Goal: Information Seeking & Learning: Check status

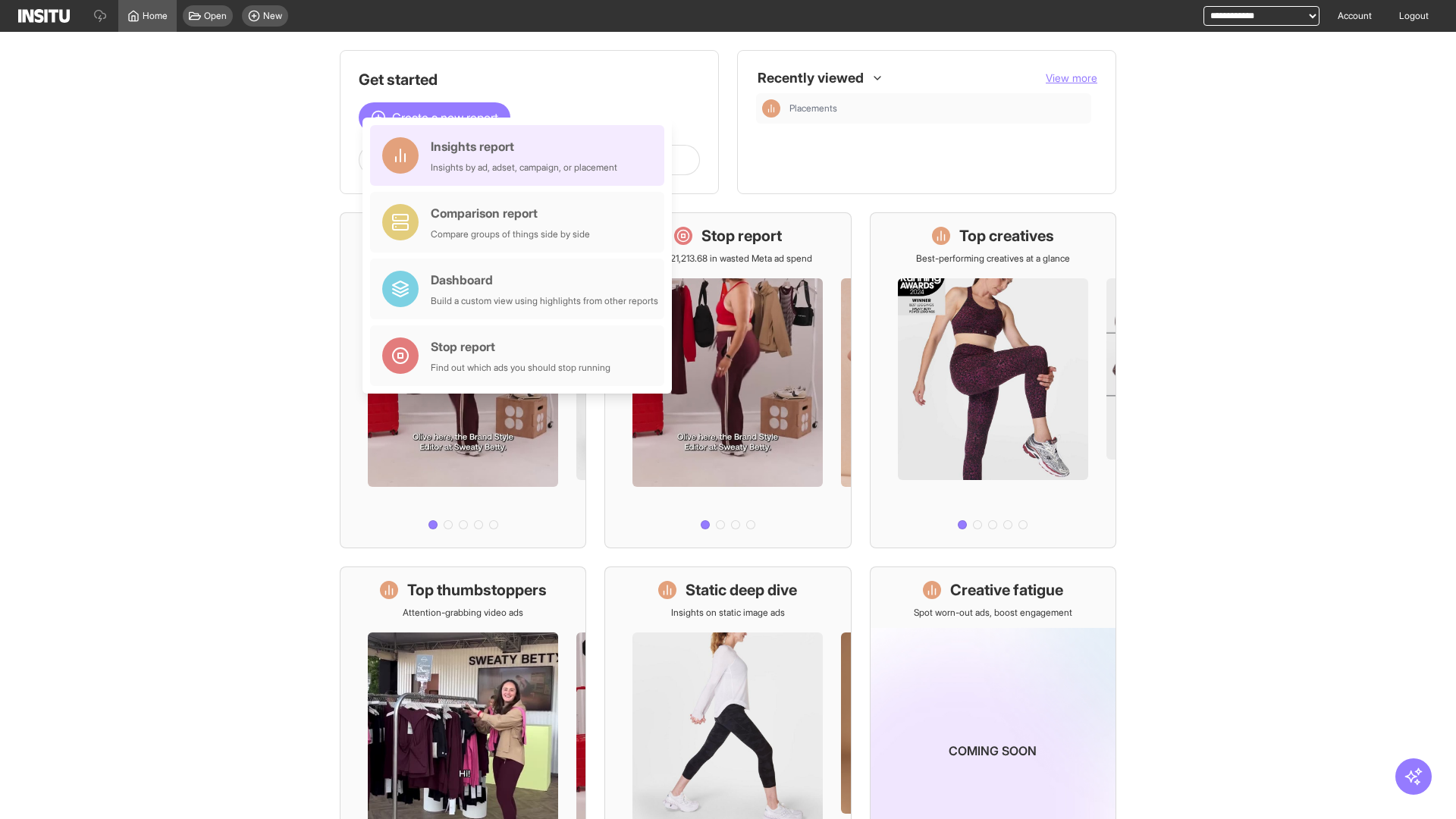
click at [521, 156] on div "Insights report Insights by ad, adset, campaign, or placement" at bounding box center [524, 156] width 187 height 36
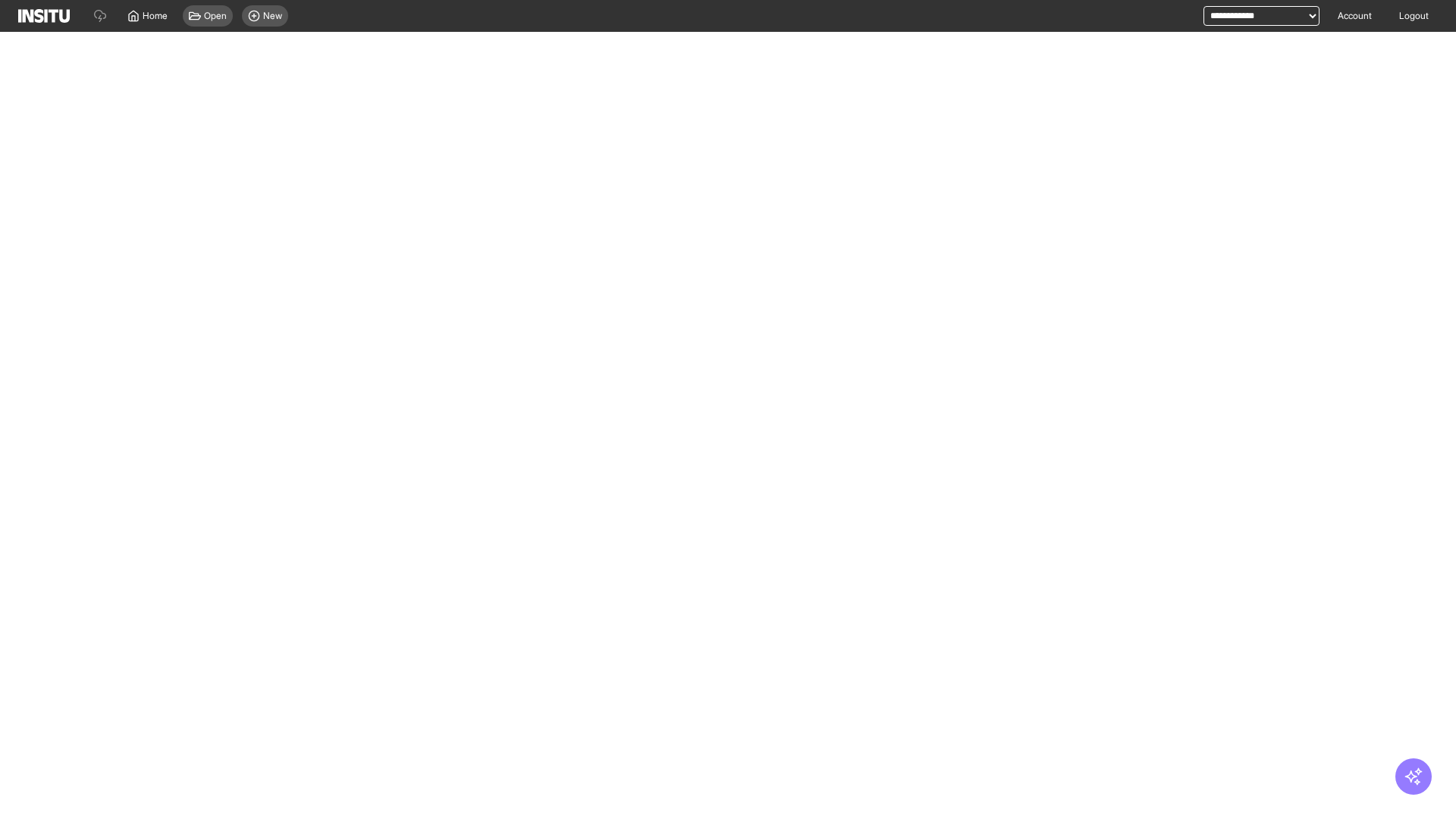
select select "**"
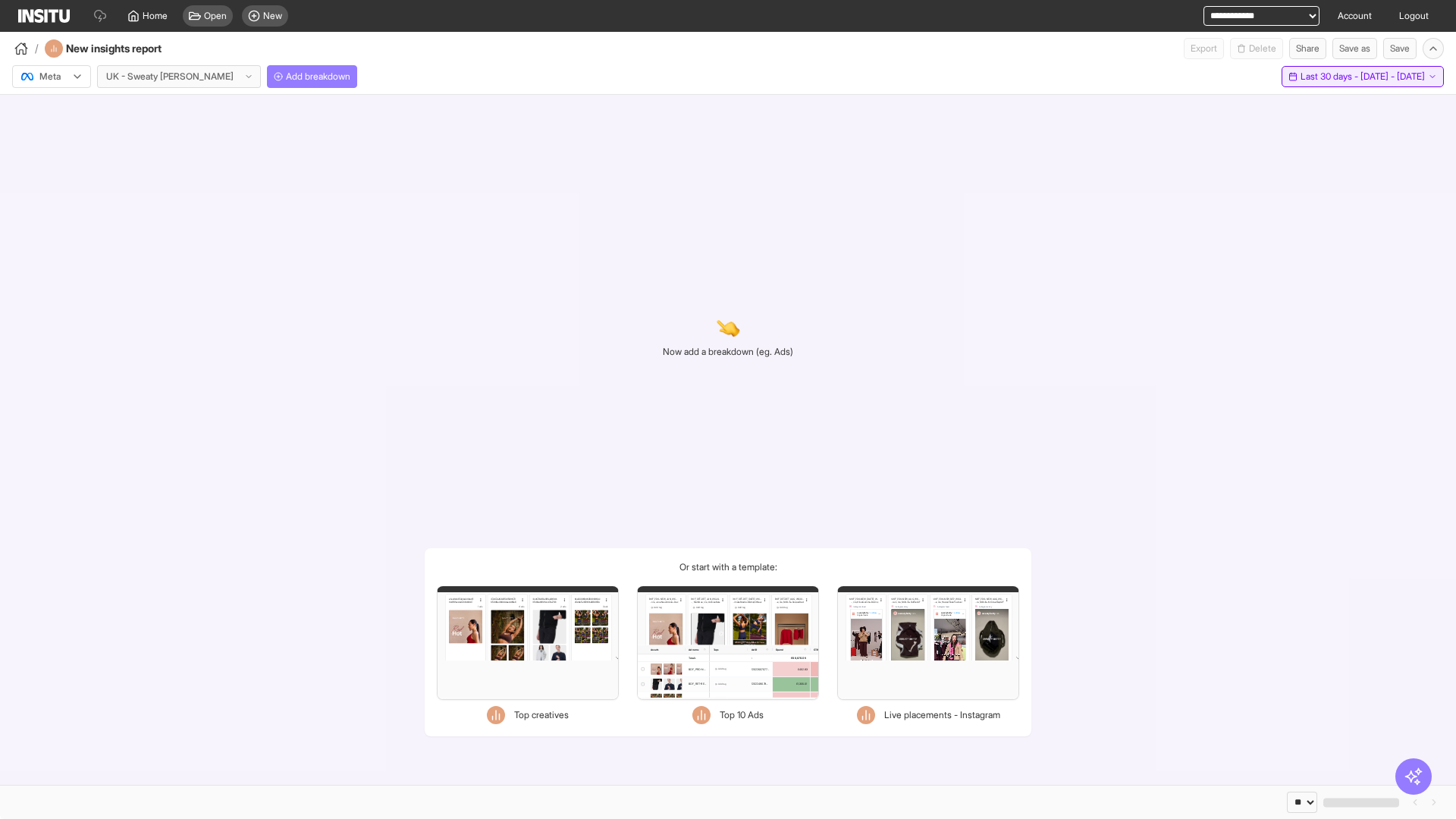
click at [1335, 77] on span "Last 30 days - [DATE] - [DATE]" at bounding box center [1363, 77] width 124 height 12
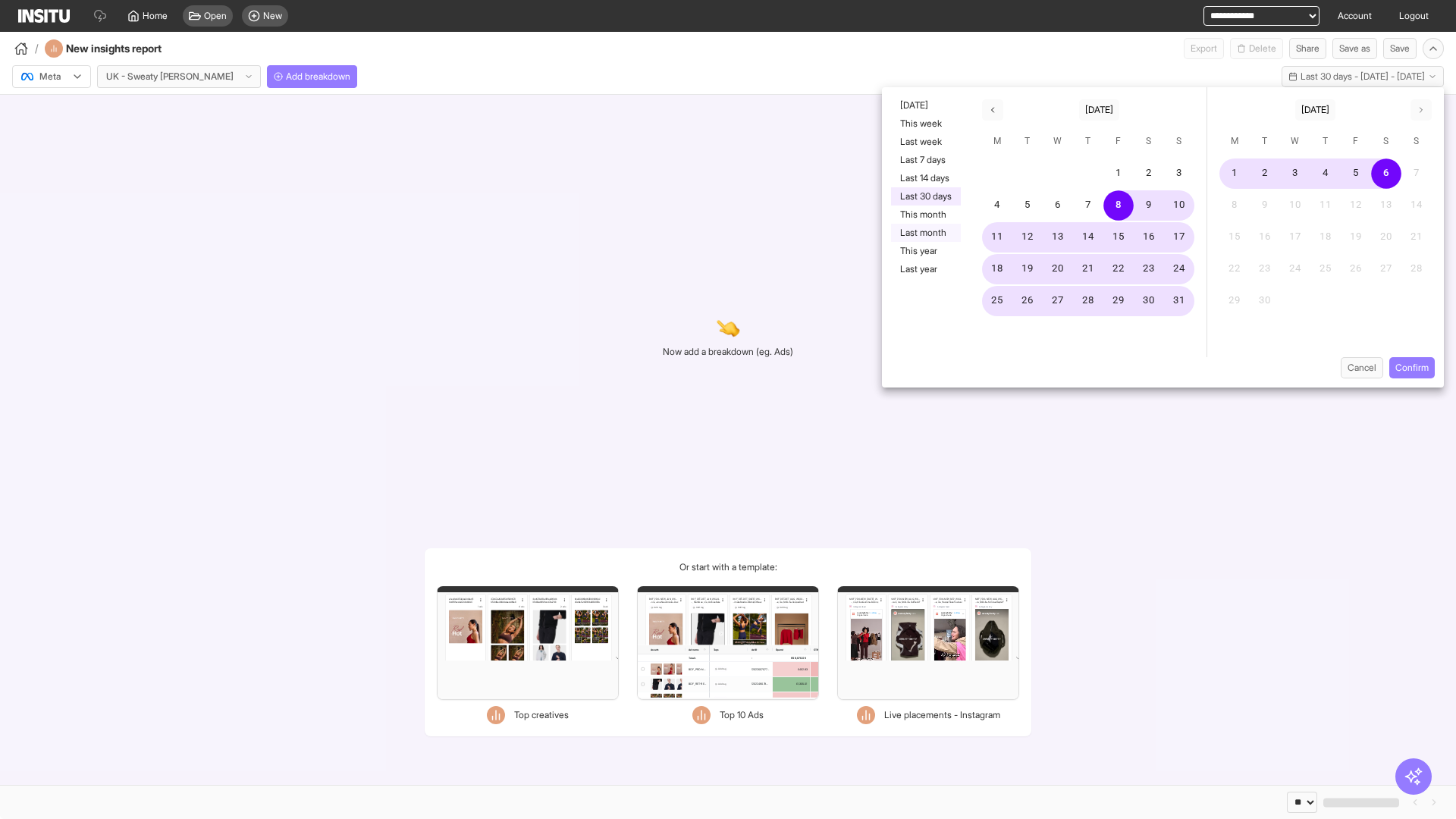
click at [924, 233] on button "Last month" at bounding box center [926, 233] width 70 height 18
